Goal: Communication & Community: Participate in discussion

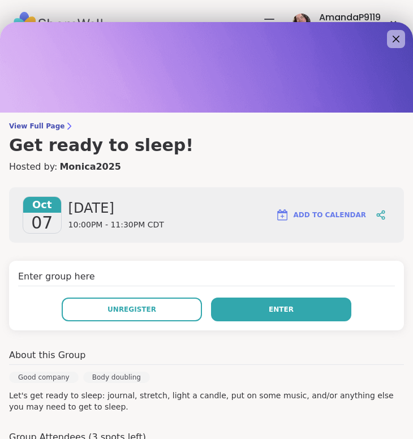
click at [248, 314] on button "Enter" at bounding box center [281, 309] width 140 height 24
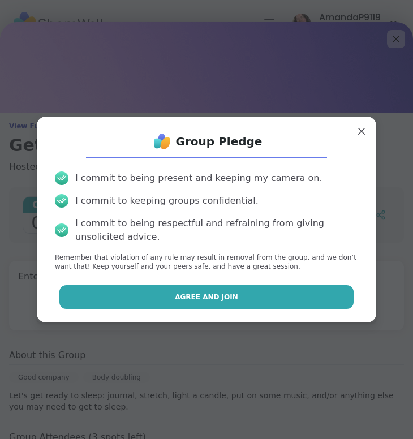
click at [242, 291] on button "Agree and Join" at bounding box center [206, 297] width 294 height 24
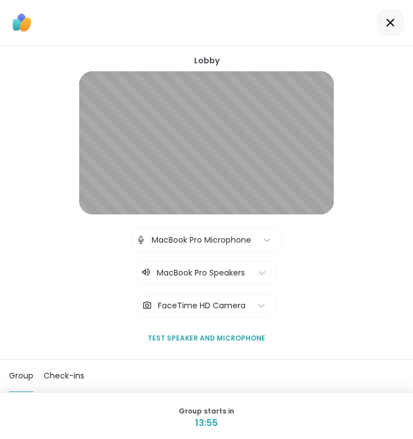
click at [220, 272] on div "MacBook Pro Speakers" at bounding box center [201, 273] width 89 height 12
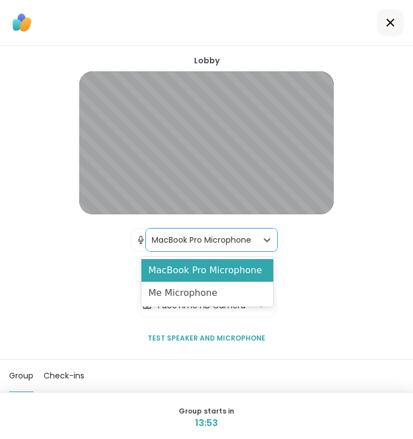
click at [225, 241] on div "MacBook Pro Microphone" at bounding box center [200, 240] width 99 height 12
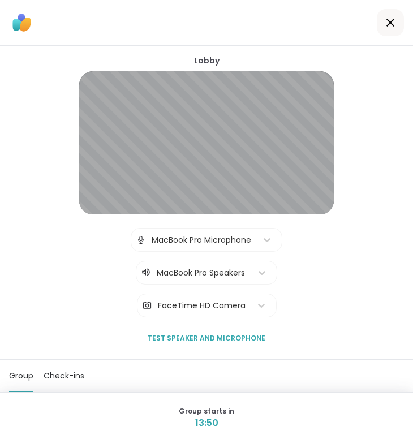
click at [392, 25] on icon at bounding box center [390, 23] width 14 height 14
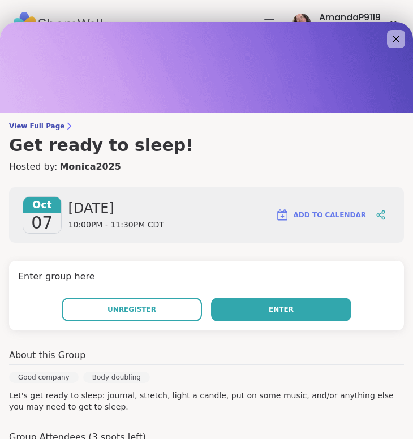
click at [273, 308] on span "Enter" at bounding box center [280, 309] width 25 height 10
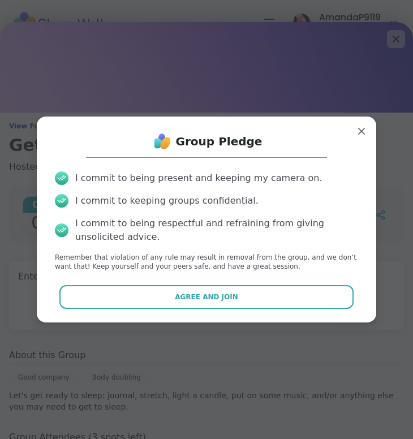
click at [273, 307] on button "Agree and Join" at bounding box center [206, 297] width 294 height 24
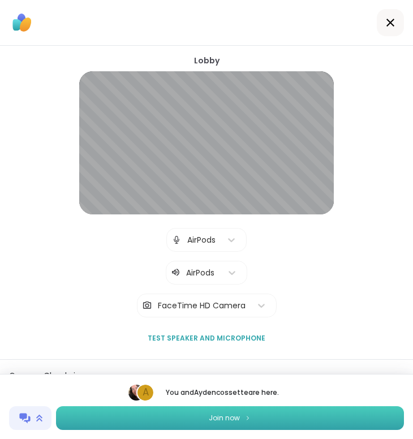
click at [272, 416] on button "Join now" at bounding box center [230, 418] width 348 height 24
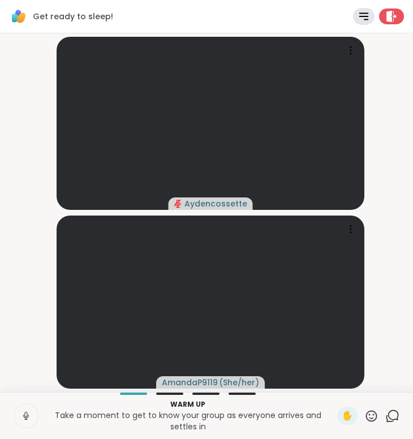
click at [28, 418] on icon at bounding box center [26, 415] width 10 height 10
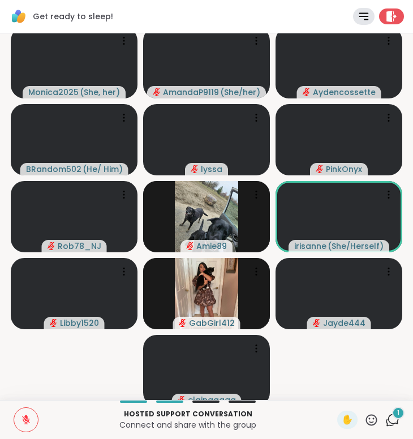
click at [28, 418] on icon at bounding box center [26, 419] width 10 height 10
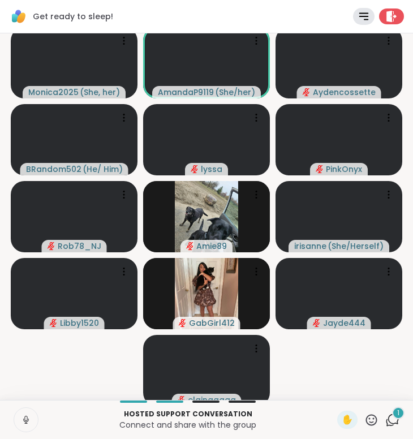
click at [28, 418] on icon at bounding box center [26, 419] width 10 height 10
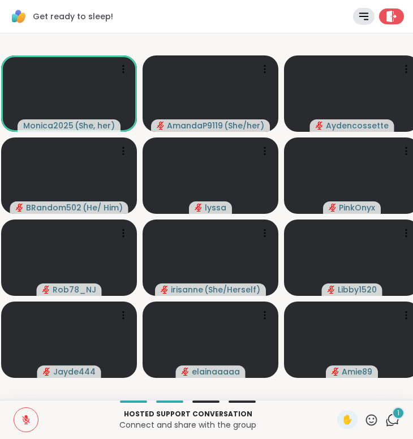
click at [18, 419] on button at bounding box center [26, 420] width 24 height 24
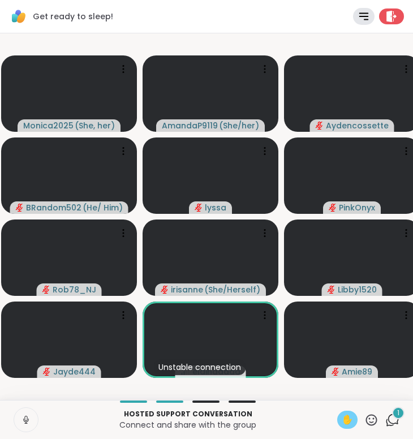
click at [348, 420] on span "✋" at bounding box center [346, 420] width 11 height 14
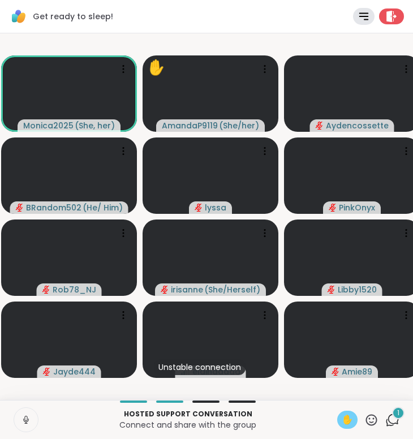
click at [31, 424] on icon at bounding box center [26, 419] width 10 height 10
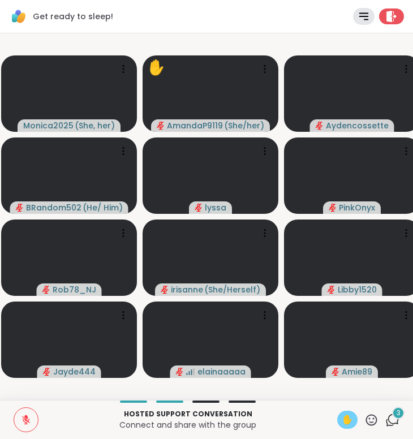
click at [19, 421] on button at bounding box center [26, 420] width 24 height 24
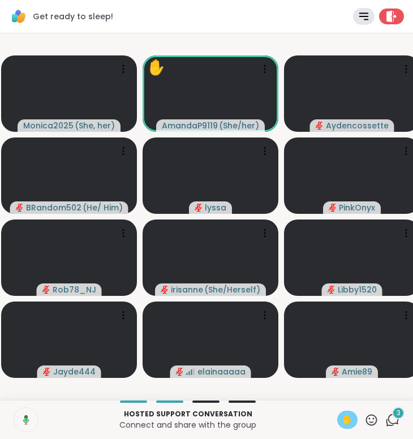
click at [21, 421] on icon at bounding box center [24, 419] width 10 height 10
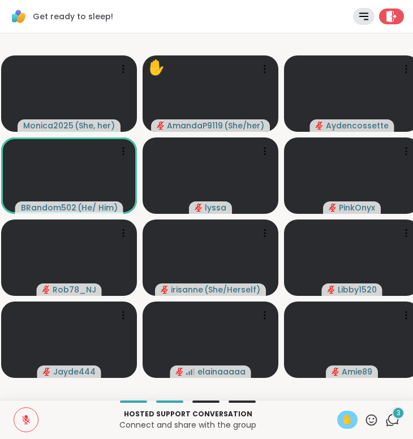
click at [32, 418] on button at bounding box center [26, 420] width 24 height 24
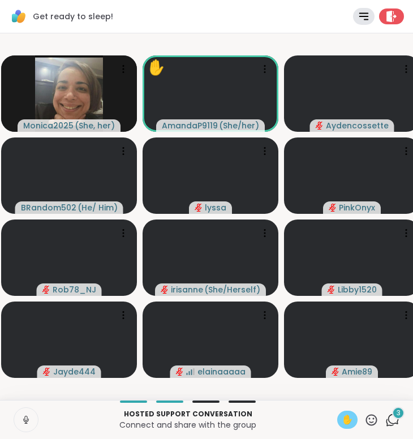
click at [349, 418] on span "✋" at bounding box center [346, 420] width 11 height 14
click at [25, 419] on icon at bounding box center [25, 417] width 3 height 5
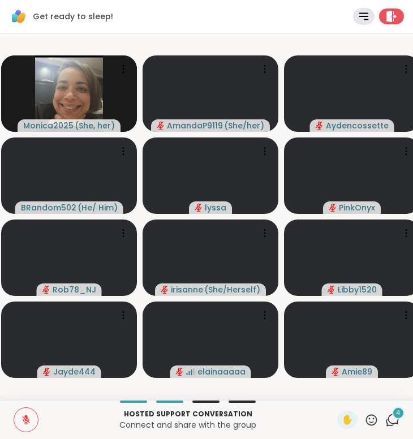
click at [25, 419] on icon at bounding box center [26, 420] width 8 height 8
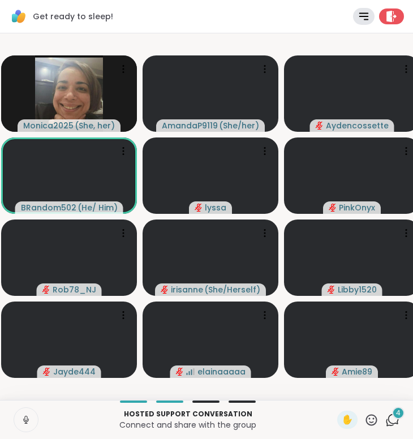
click at [25, 419] on icon at bounding box center [25, 417] width 3 height 5
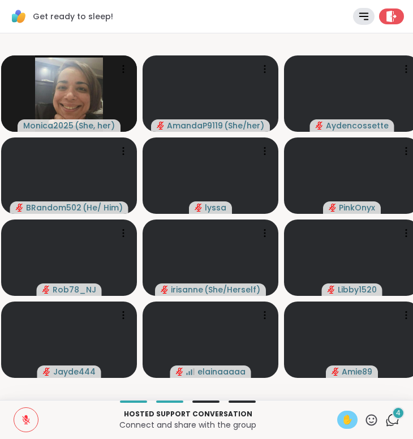
click at [352, 419] on span "✋" at bounding box center [346, 420] width 11 height 14
click at [26, 424] on button at bounding box center [26, 420] width 24 height 24
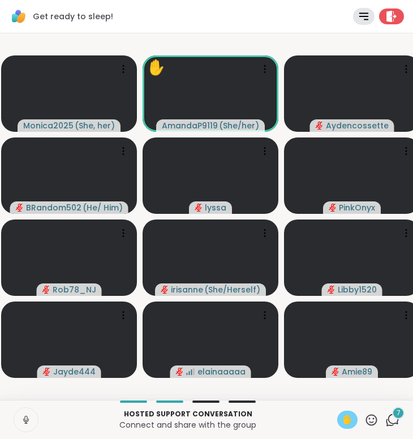
click at [27, 419] on icon at bounding box center [26, 419] width 10 height 10
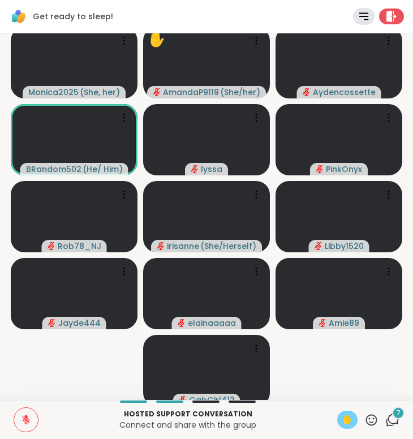
click at [397, 412] on span "7" at bounding box center [398, 413] width 4 height 10
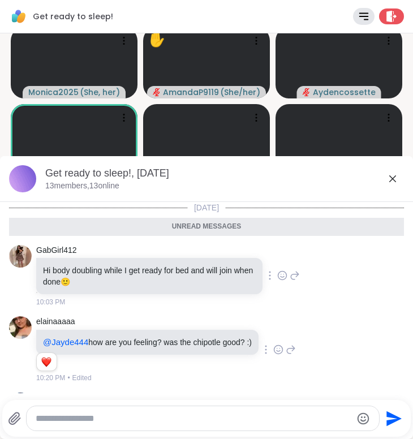
click at [392, 175] on icon at bounding box center [392, 179] width 14 height 14
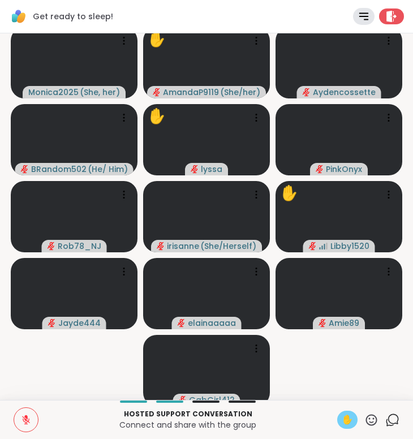
click at [29, 413] on button at bounding box center [26, 420] width 24 height 24
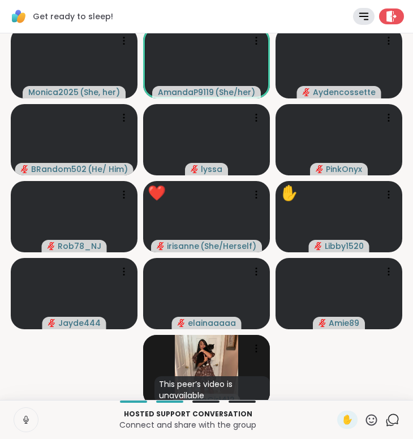
click at [28, 415] on icon at bounding box center [26, 419] width 10 height 10
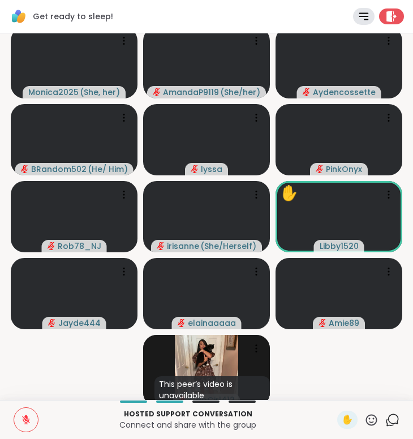
click at [28, 415] on icon at bounding box center [26, 419] width 10 height 10
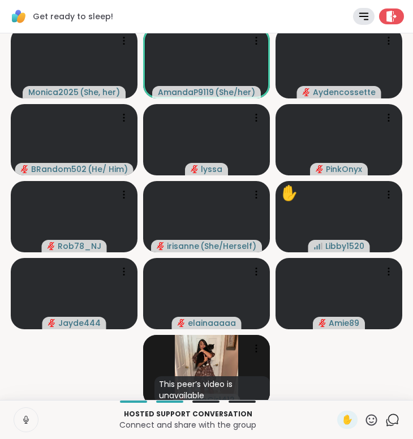
click at [28, 415] on icon at bounding box center [26, 419] width 10 height 10
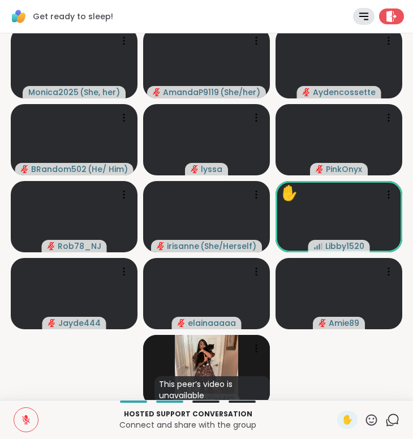
click at [28, 415] on icon at bounding box center [26, 419] width 10 height 10
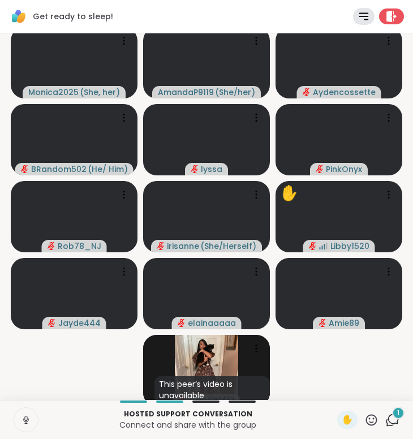
click at [31, 417] on button at bounding box center [26, 420] width 24 height 24
click at [388, 420] on icon at bounding box center [393, 418] width 11 height 10
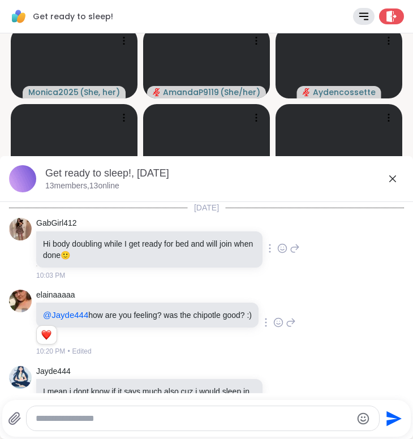
scroll to position [575, 0]
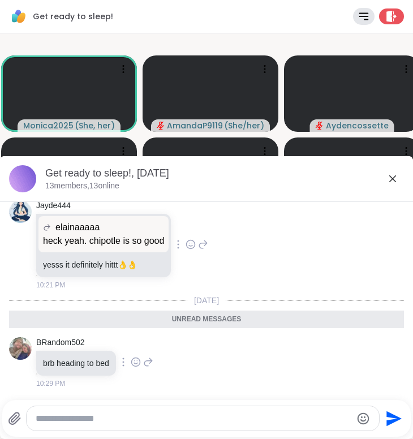
click at [390, 181] on icon at bounding box center [392, 178] width 7 height 7
